Goal: Navigation & Orientation: Find specific page/section

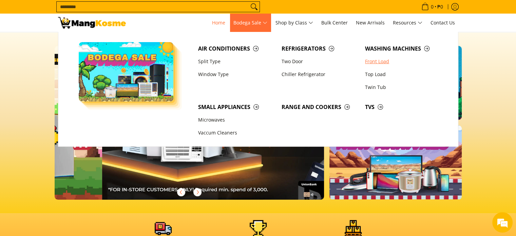
scroll to position [0, 270]
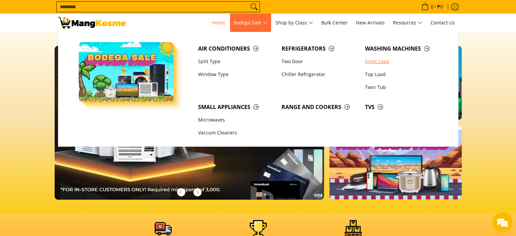
click at [383, 63] on link "Front Load" at bounding box center [403, 61] width 83 height 13
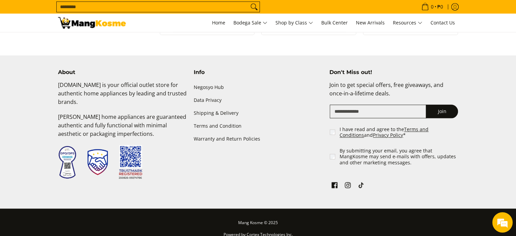
scroll to position [841, 0]
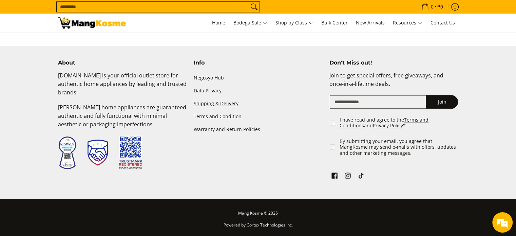
click at [199, 104] on link "Shipping & Delivery" at bounding box center [258, 103] width 129 height 13
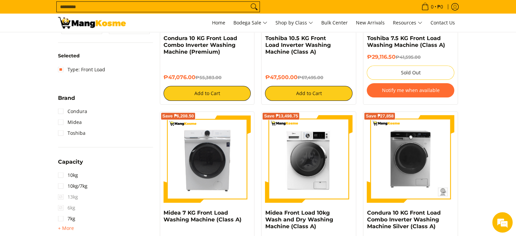
scroll to position [163, 0]
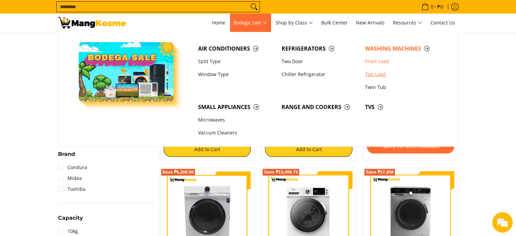
click at [373, 73] on link "Top Load" at bounding box center [403, 74] width 83 height 13
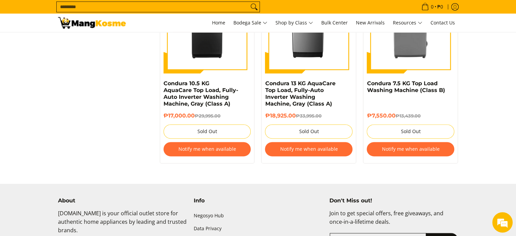
scroll to position [814, 0]
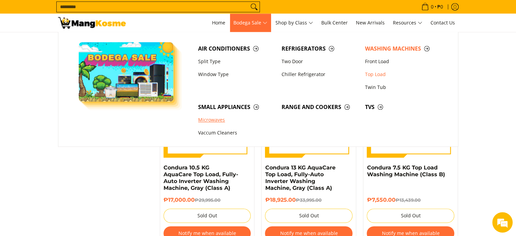
click at [206, 119] on link "Microwaves" at bounding box center [236, 120] width 83 height 13
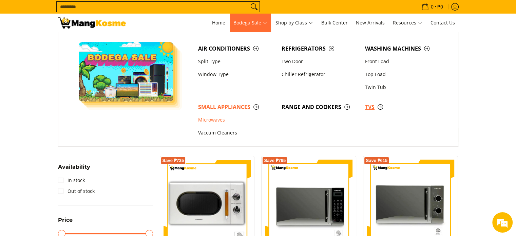
click at [375, 106] on span "TVs" at bounding box center [403, 107] width 77 height 8
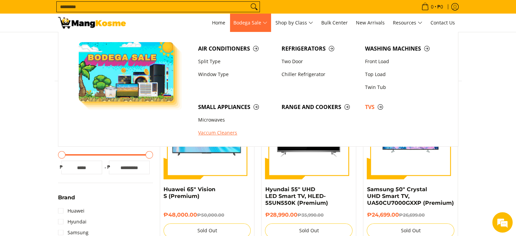
click at [223, 135] on link "Vaccum Cleaners" at bounding box center [236, 133] width 83 height 13
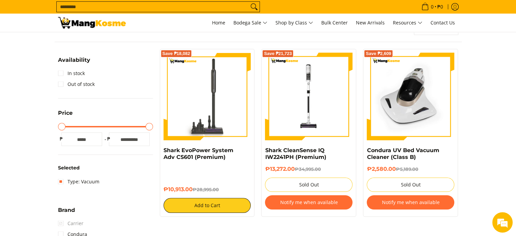
scroll to position [238, 0]
